Goal: Information Seeking & Learning: Learn about a topic

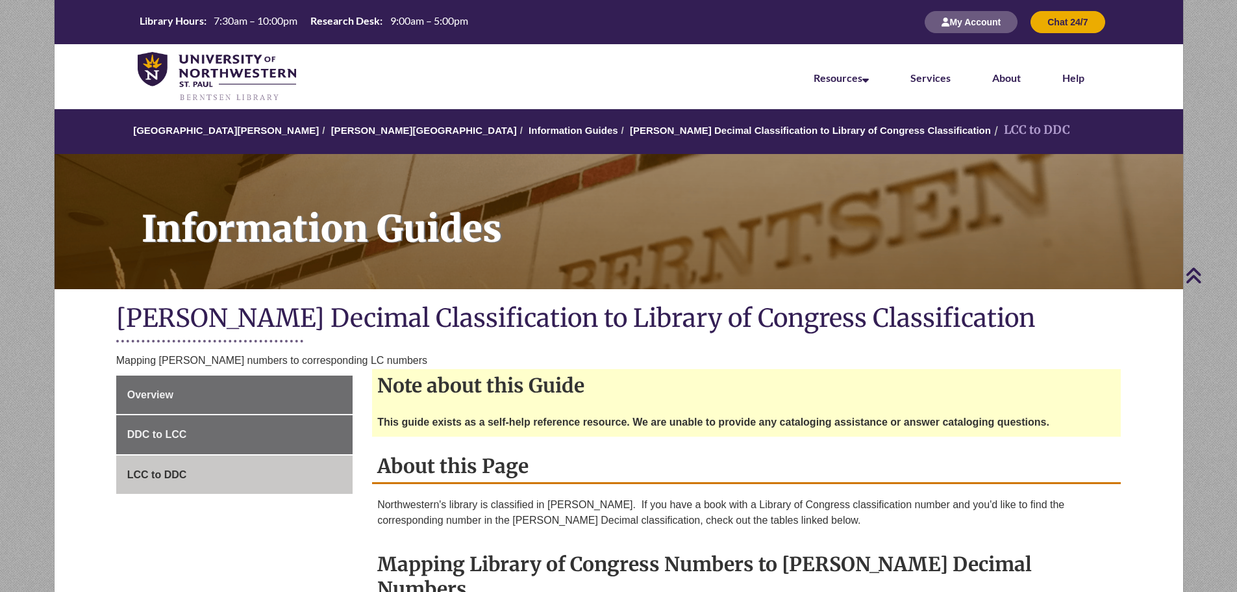
scroll to position [325, 0]
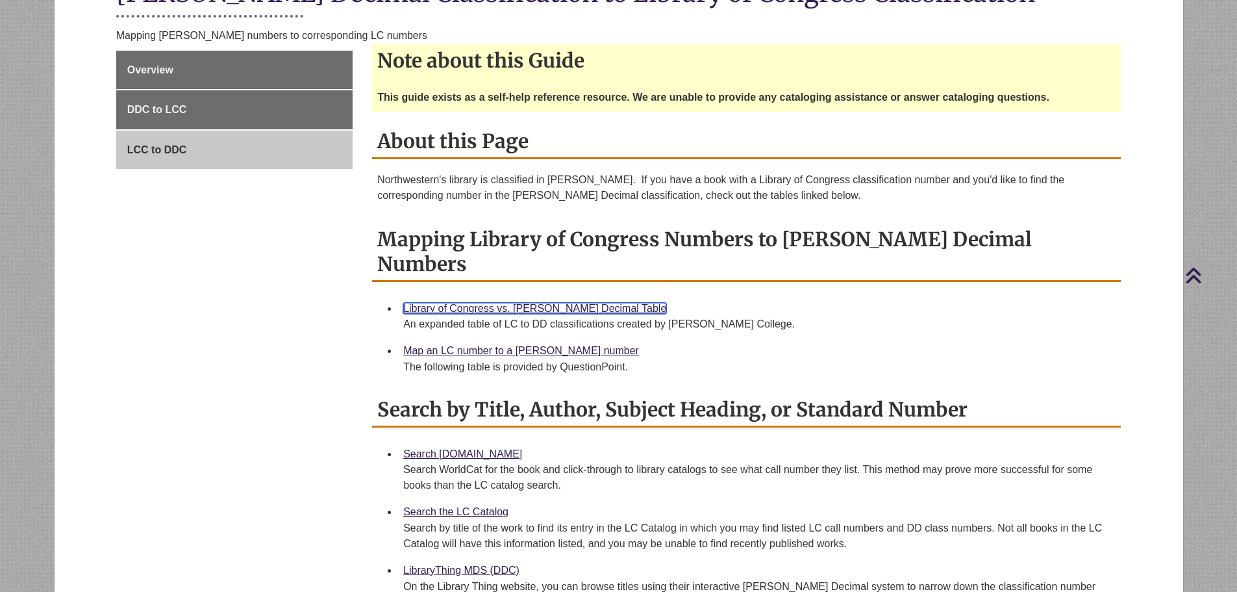
click at [592, 303] on link "Library of Congress vs. Dewey Decimal Table" at bounding box center [534, 308] width 263 height 11
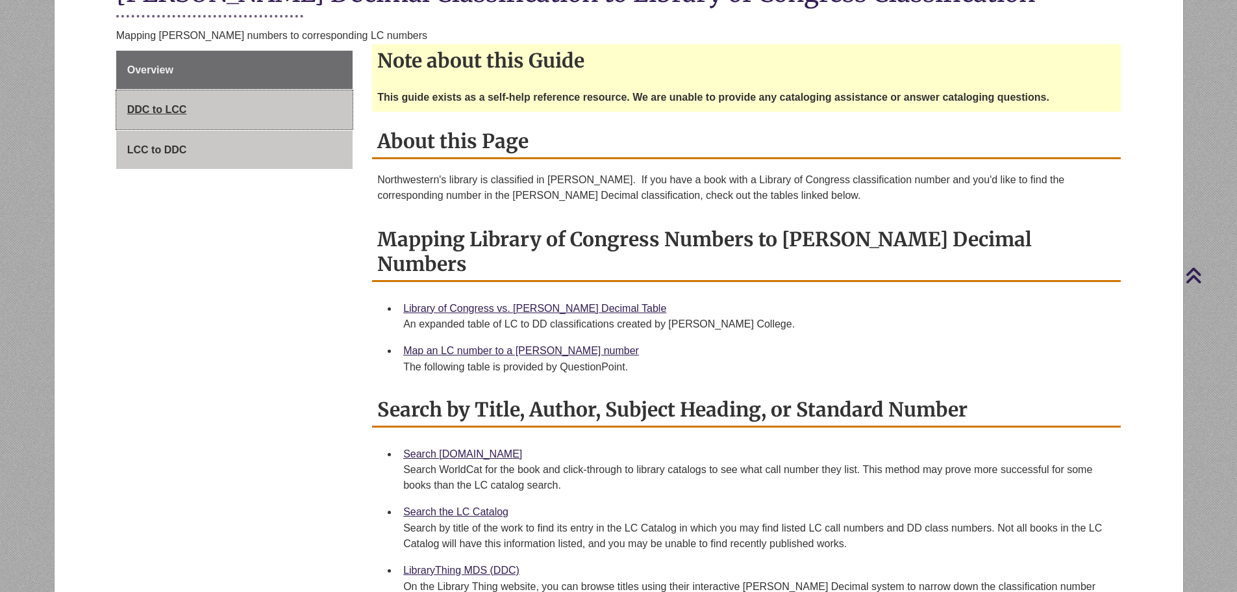
click at [183, 108] on span "DDC to LCC" at bounding box center [157, 109] width 60 height 11
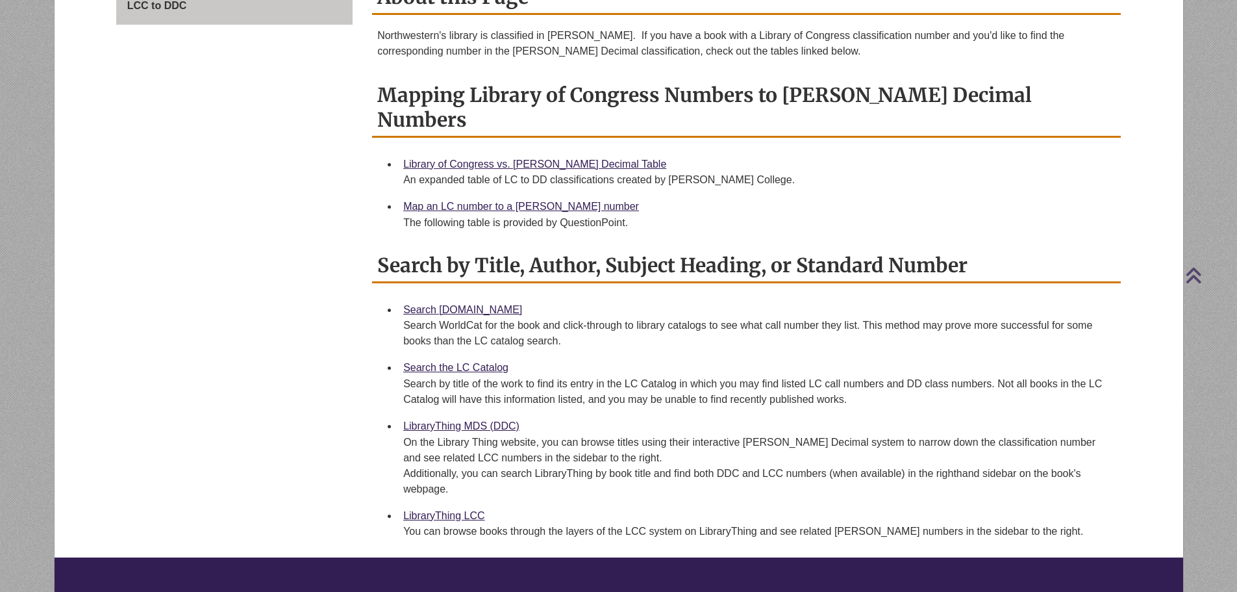
scroll to position [585, 0]
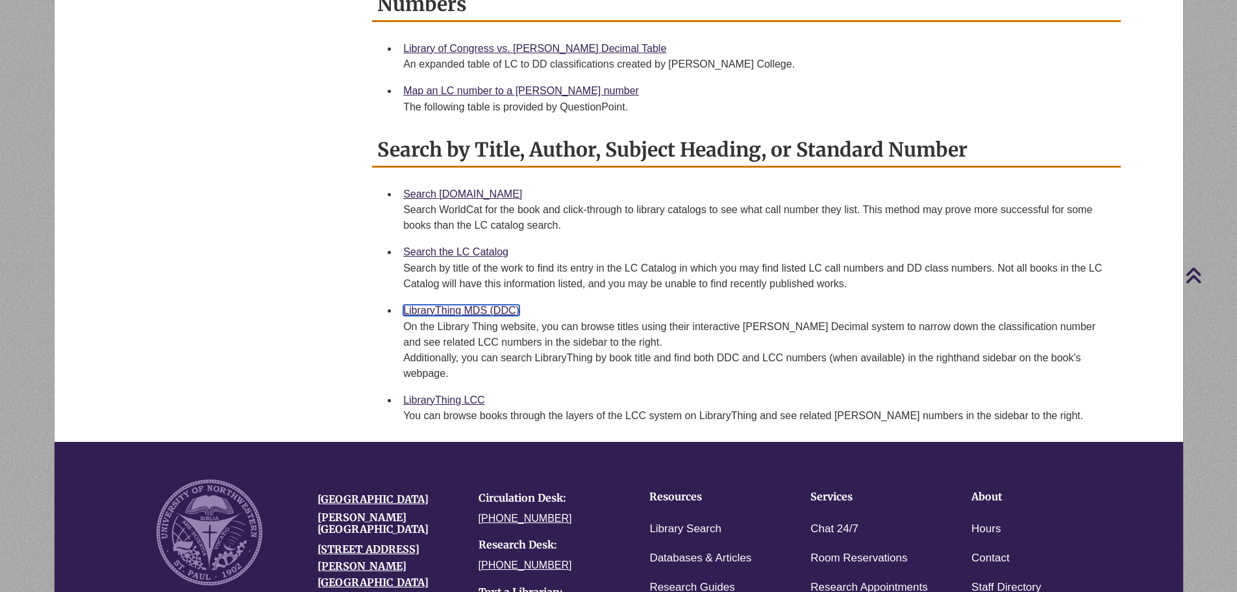
click at [474, 305] on link "LibraryThing MDS (DDC)" at bounding box center [461, 310] width 116 height 11
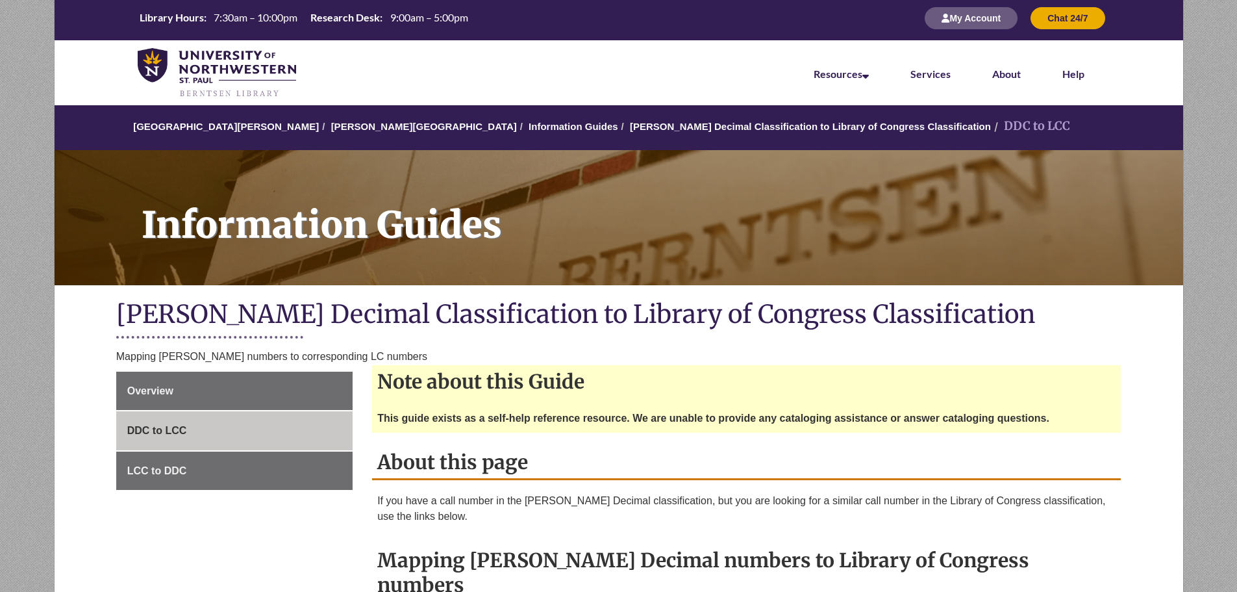
scroll to position [325, 0]
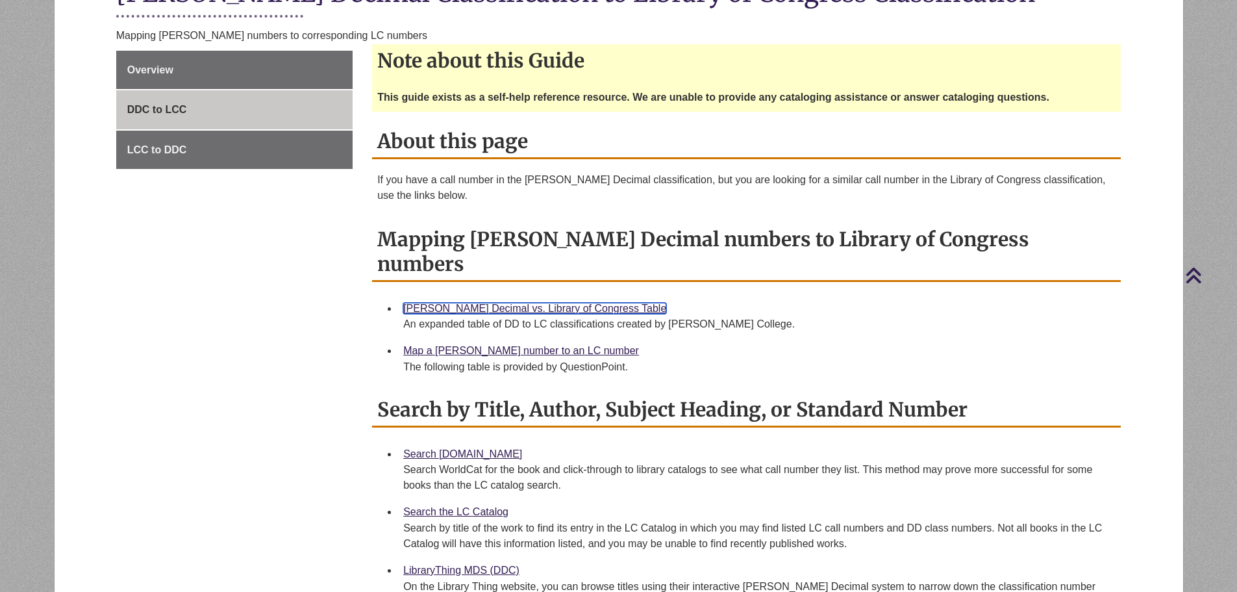
click at [503, 303] on link "[PERSON_NAME] Decimal vs. Library of Congress Table" at bounding box center [534, 308] width 263 height 11
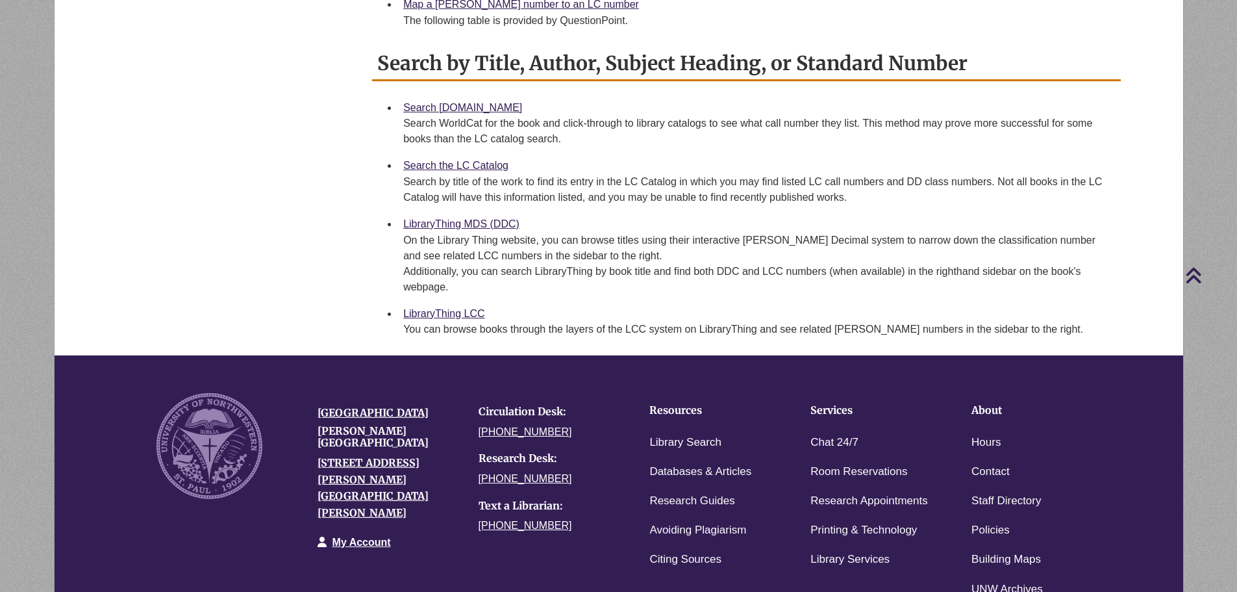
scroll to position [650, 0]
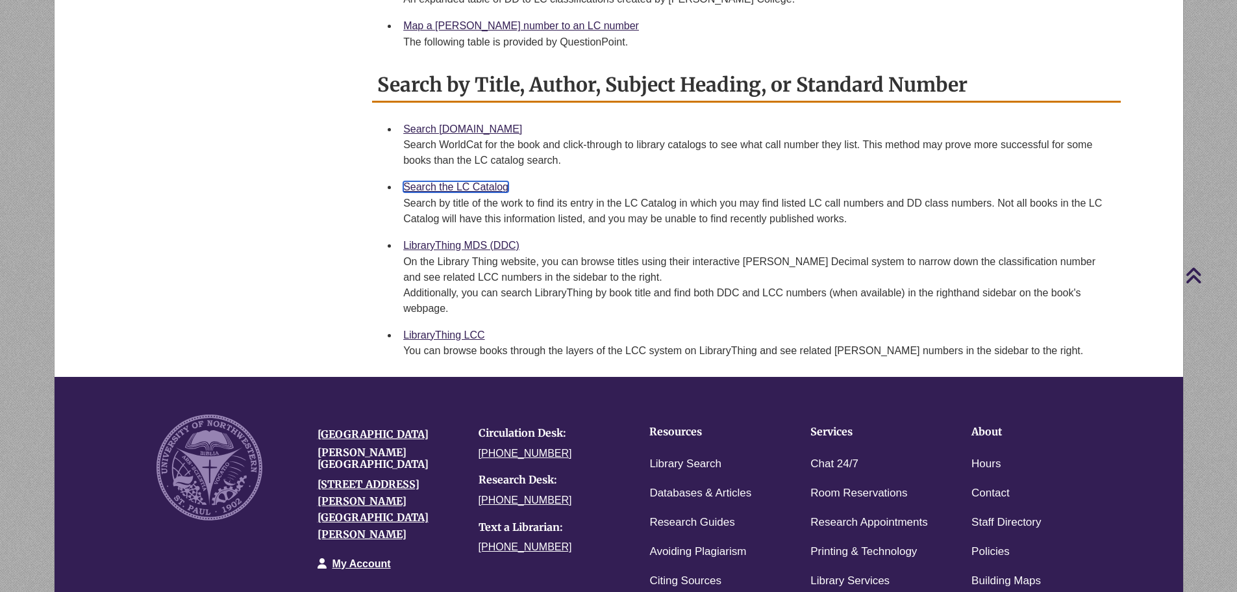
click at [471, 181] on link "Search the LC Catalog" at bounding box center [455, 186] width 105 height 11
